Goal: Task Accomplishment & Management: Manage account settings

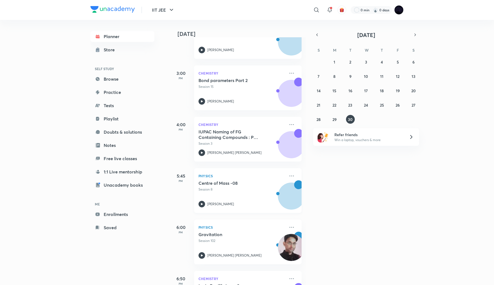
scroll to position [90, 0]
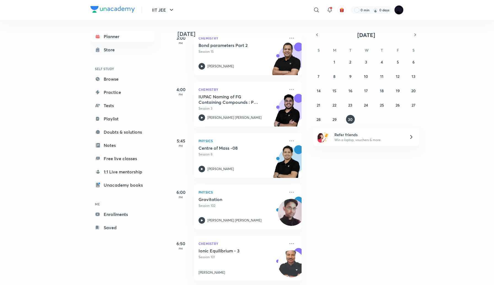
click at [244, 251] on h5 "Ionic Equilibrium - 3" at bounding box center [233, 251] width 69 height 6
click at [203, 251] on h5 "Ionic Equilibrium - 3" at bounding box center [233, 251] width 69 height 6
click at [290, 243] on icon at bounding box center [292, 243] width 4 height 1
click at [327, 255] on p "Go to course page" at bounding box center [334, 256] width 38 height 6
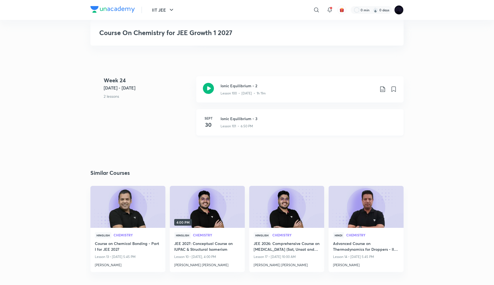
scroll to position [4106, 0]
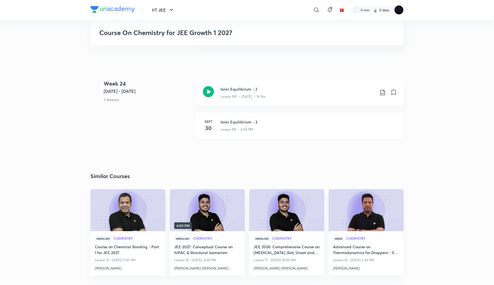
click at [228, 129] on p "Lesson 101 • 6:50 PM" at bounding box center [237, 129] width 33 height 5
click at [116, 33] on h3 "Course On Chemistry for JEE Growth 1 2027" at bounding box center [207, 33] width 216 height 8
copy div "Course On Chemistry for JEE Growth 1 2027"
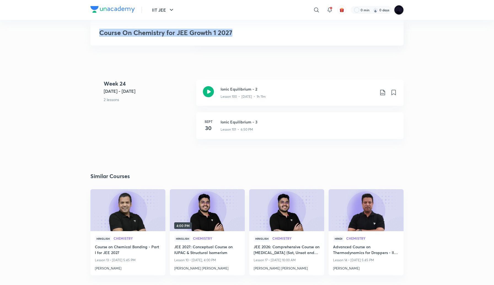
click at [400, 8] on img at bounding box center [399, 9] width 9 height 9
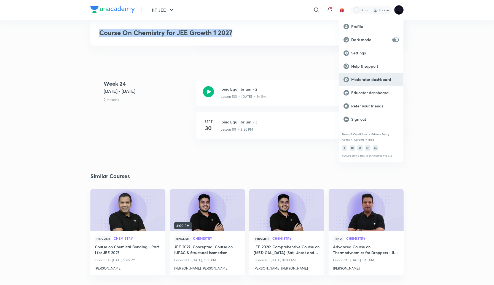
click at [367, 78] on p "Moderator dashboard" at bounding box center [375, 79] width 48 height 5
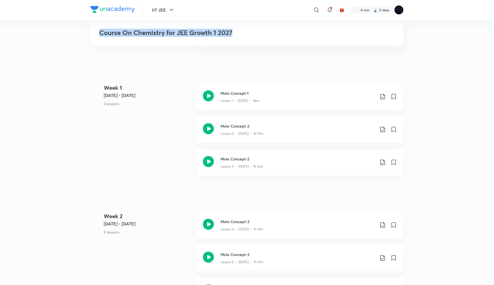
scroll to position [0, 0]
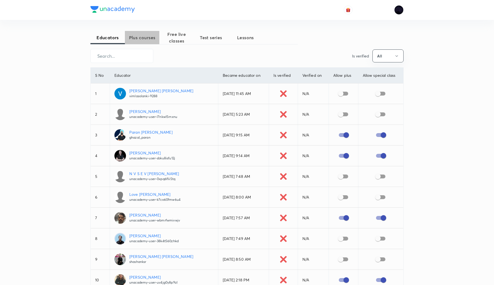
click at [142, 38] on span "Plus courses" at bounding box center [142, 37] width 34 height 7
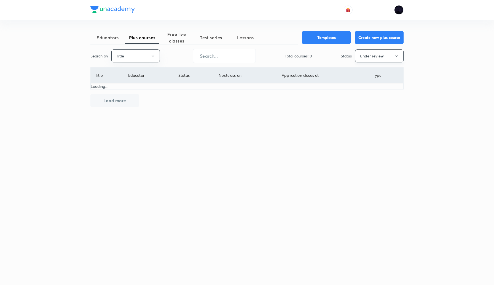
click at [391, 56] on button "Under review" at bounding box center [379, 55] width 49 height 13
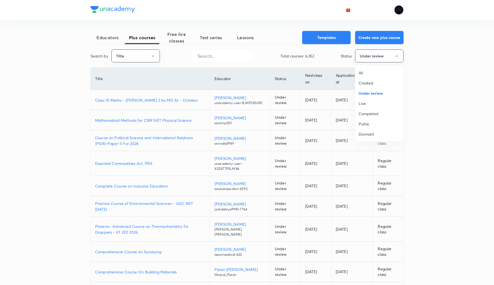
click at [360, 75] on span "All" at bounding box center [379, 73] width 41 height 6
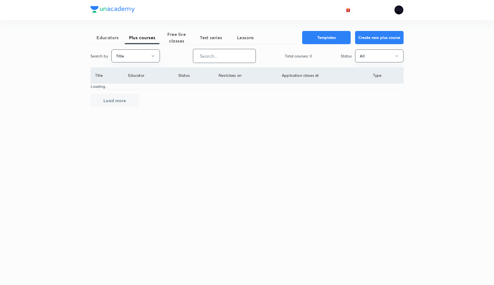
click at [213, 55] on input "text" at bounding box center [224, 56] width 62 height 14
paste input "Course On Chemistry for JEE Growth 1 2027"
type input "Course On Chemistry for JEE Growth 1 2027"
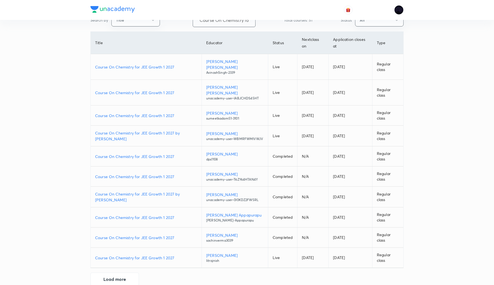
scroll to position [40, 0]
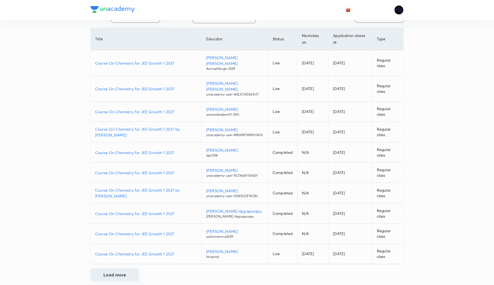
click at [110, 268] on button "Load more" at bounding box center [114, 274] width 49 height 13
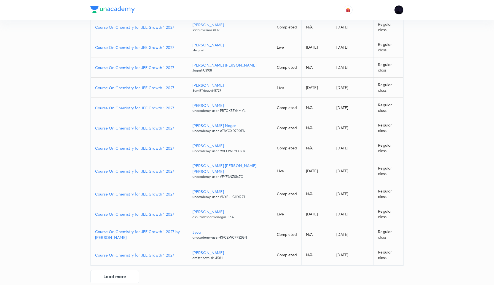
scroll to position [243, 0]
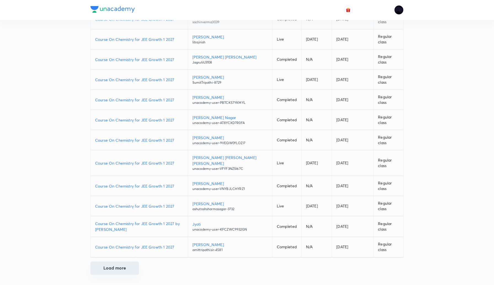
click at [108, 272] on button "Load more" at bounding box center [114, 267] width 49 height 13
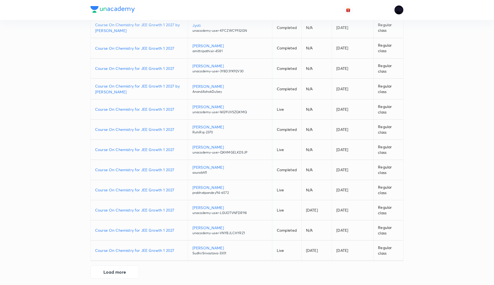
scroll to position [445, 0]
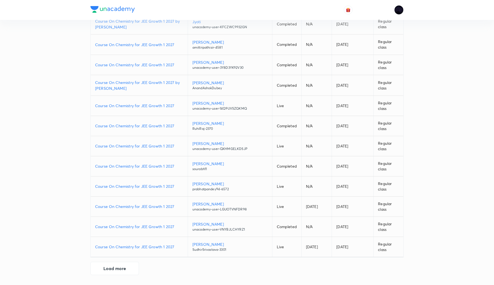
click at [132, 246] on p "Course On Chemistry for JEE Growth 1 2027" at bounding box center [139, 247] width 88 height 6
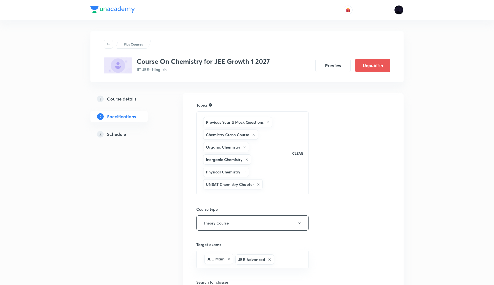
click at [111, 133] on h5 "Schedule" at bounding box center [116, 134] width 19 height 7
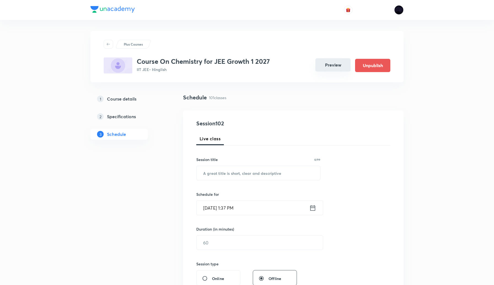
click at [335, 66] on button "Preview" at bounding box center [333, 64] width 35 height 13
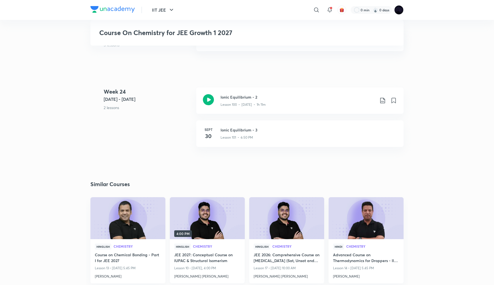
scroll to position [4095, 0]
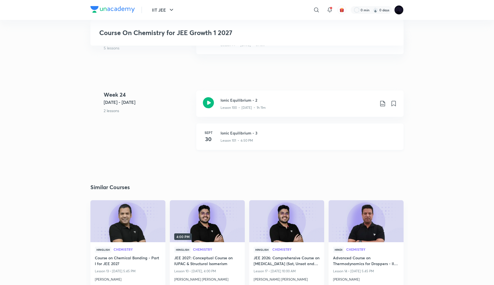
click at [228, 136] on div "Lesson 101 • 6:50 PM" at bounding box center [309, 139] width 177 height 7
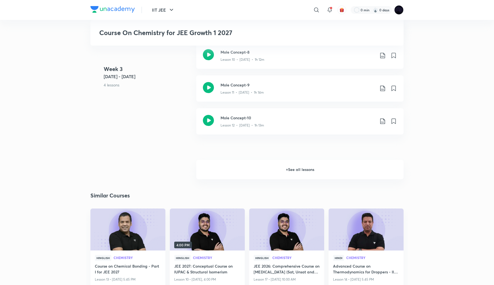
scroll to position [548, 0]
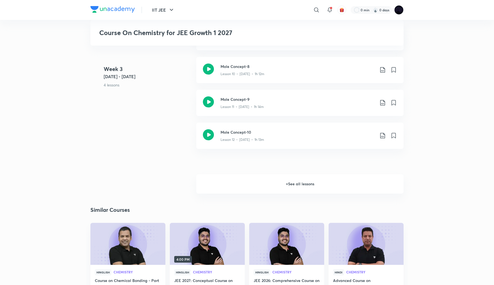
click at [287, 188] on h6 "+ See all lessons" at bounding box center [299, 183] width 207 height 19
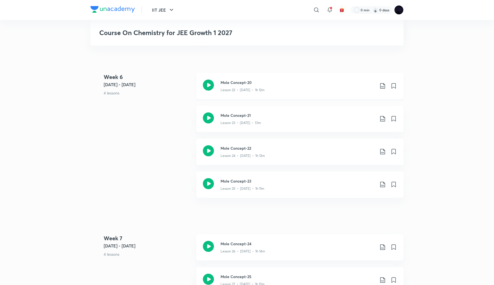
scroll to position [1206, 0]
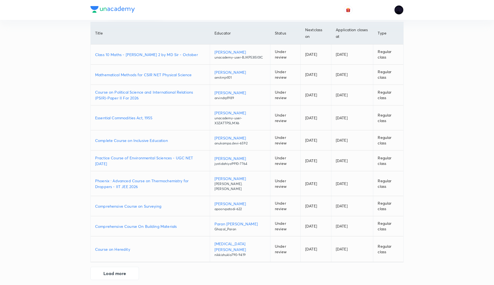
click at [432, 190] on div "Educators Plus courses Free live classes Test series Lessons Templates Create n…" at bounding box center [247, 121] width 494 height 335
